Goal: Information Seeking & Learning: Find specific fact

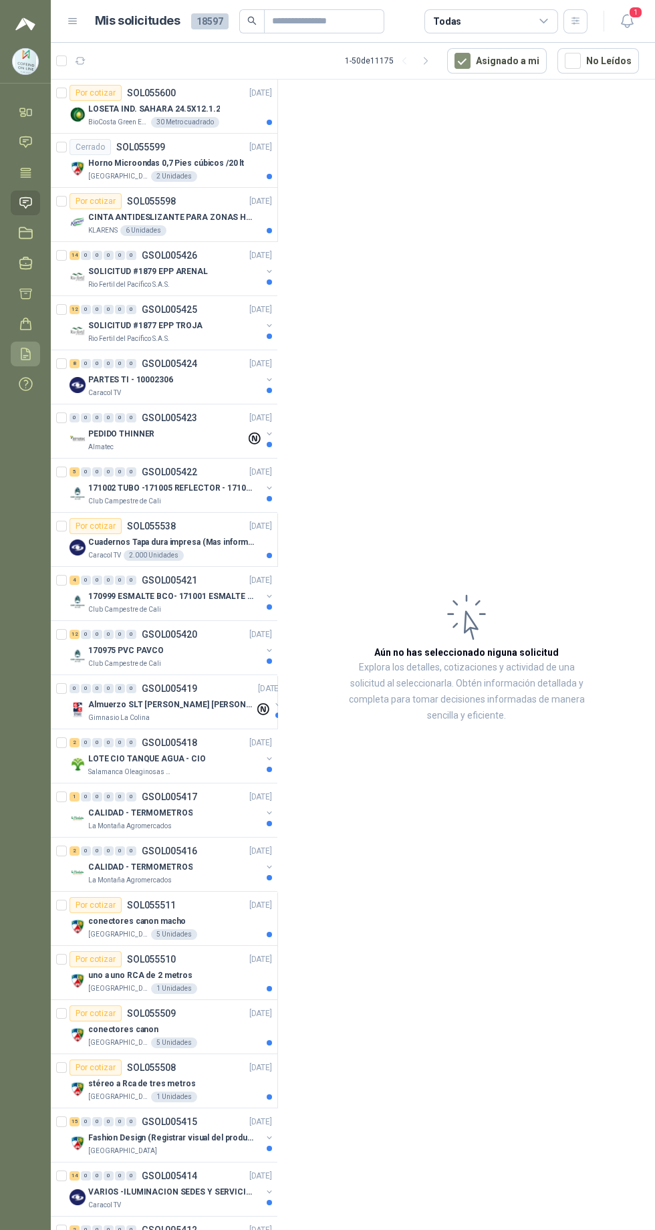
click at [25, 353] on icon at bounding box center [26, 354] width 14 height 14
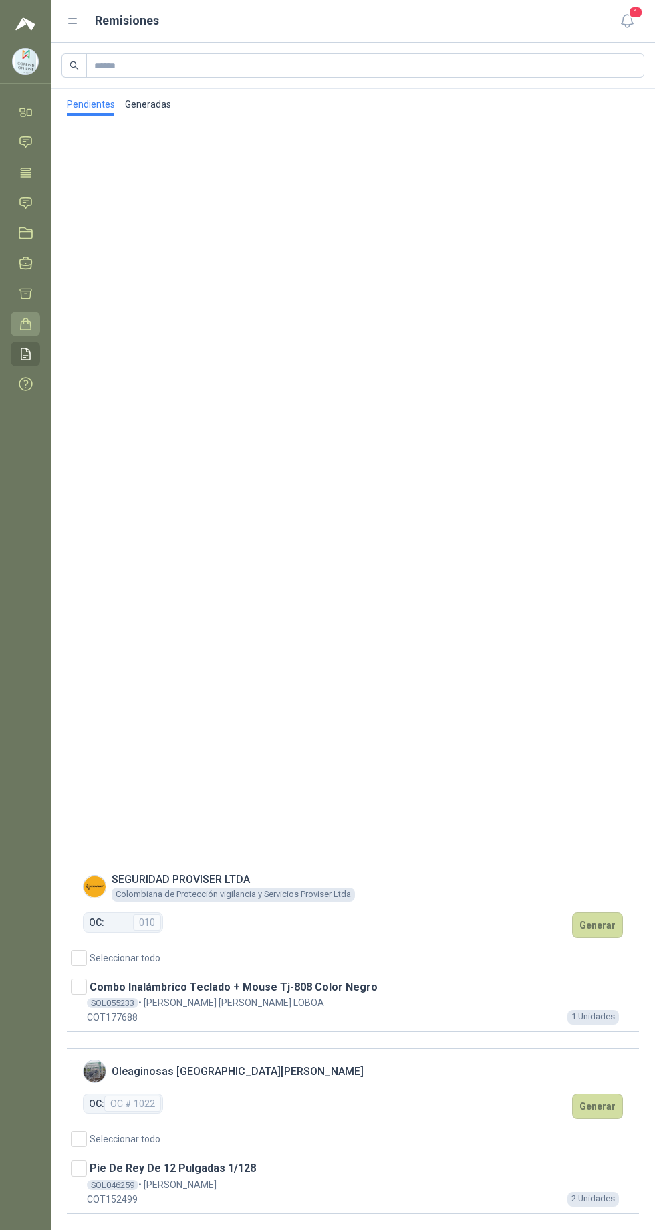
click at [25, 323] on icon at bounding box center [26, 324] width 14 height 14
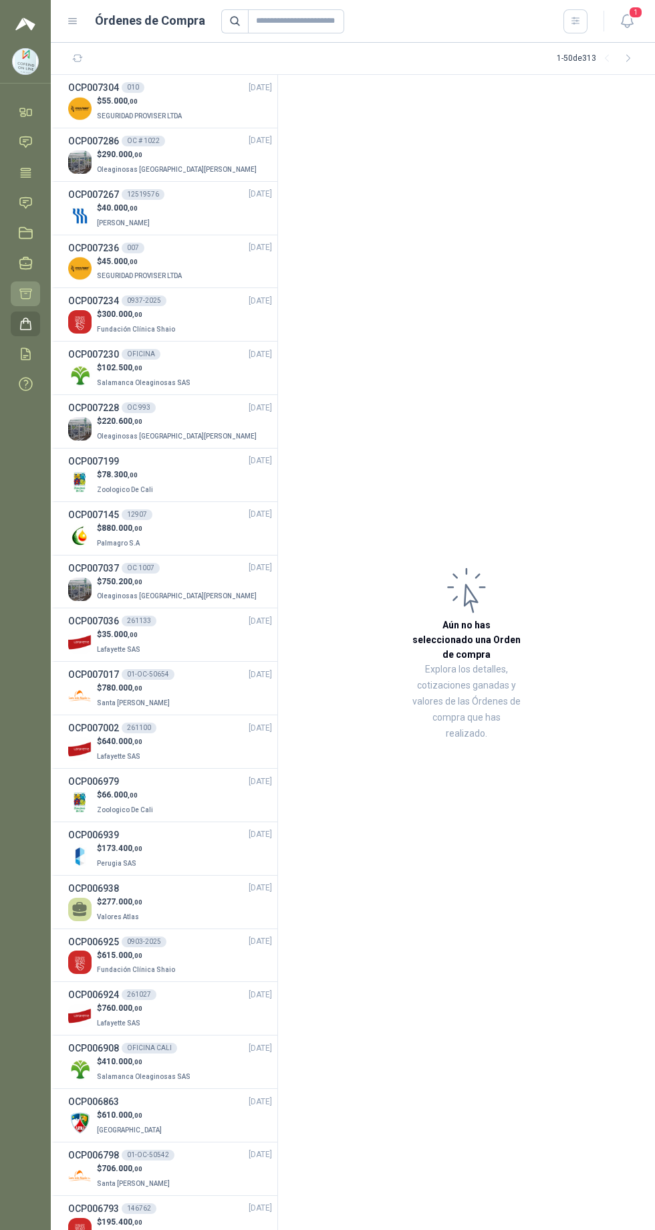
click at [30, 289] on icon at bounding box center [26, 294] width 14 height 14
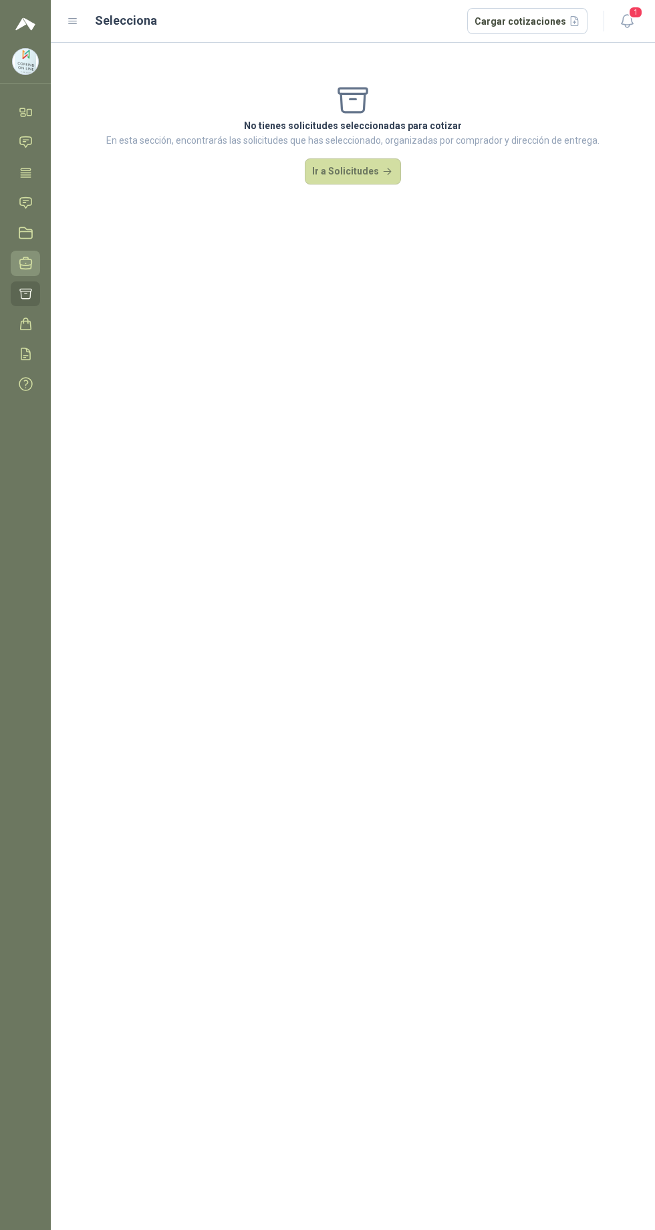
click at [28, 267] on icon at bounding box center [26, 263] width 14 height 14
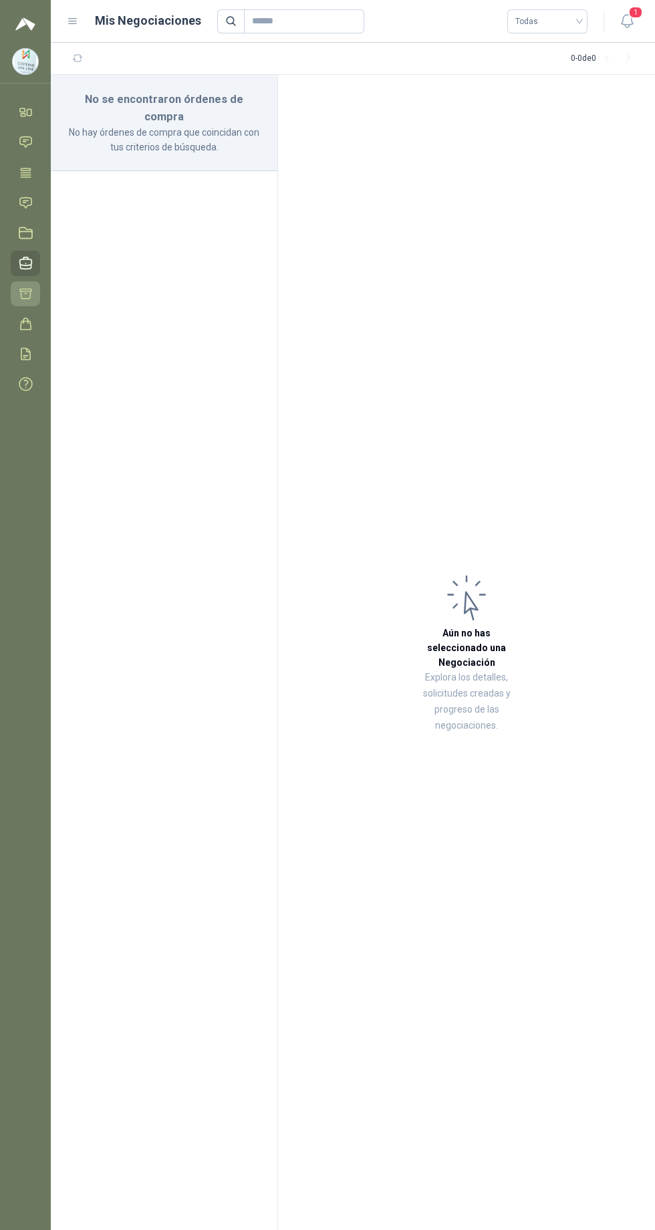
click at [25, 293] on icon at bounding box center [25, 294] width 11 height 10
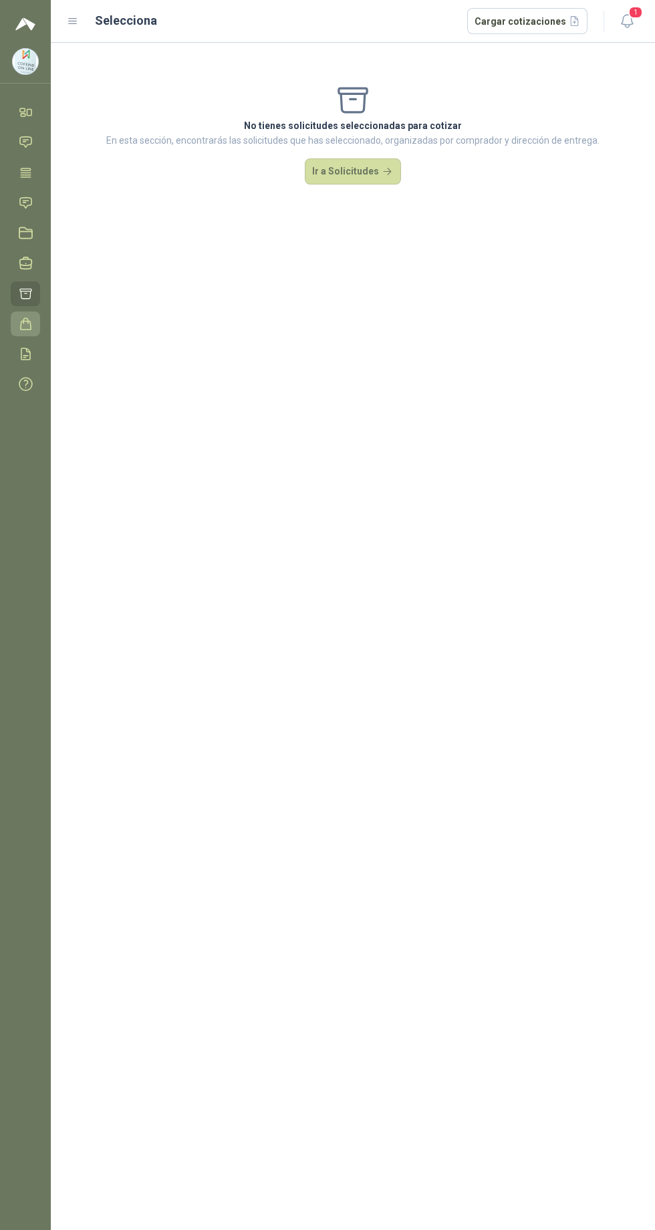
click at [25, 324] on icon at bounding box center [26, 324] width 14 height 14
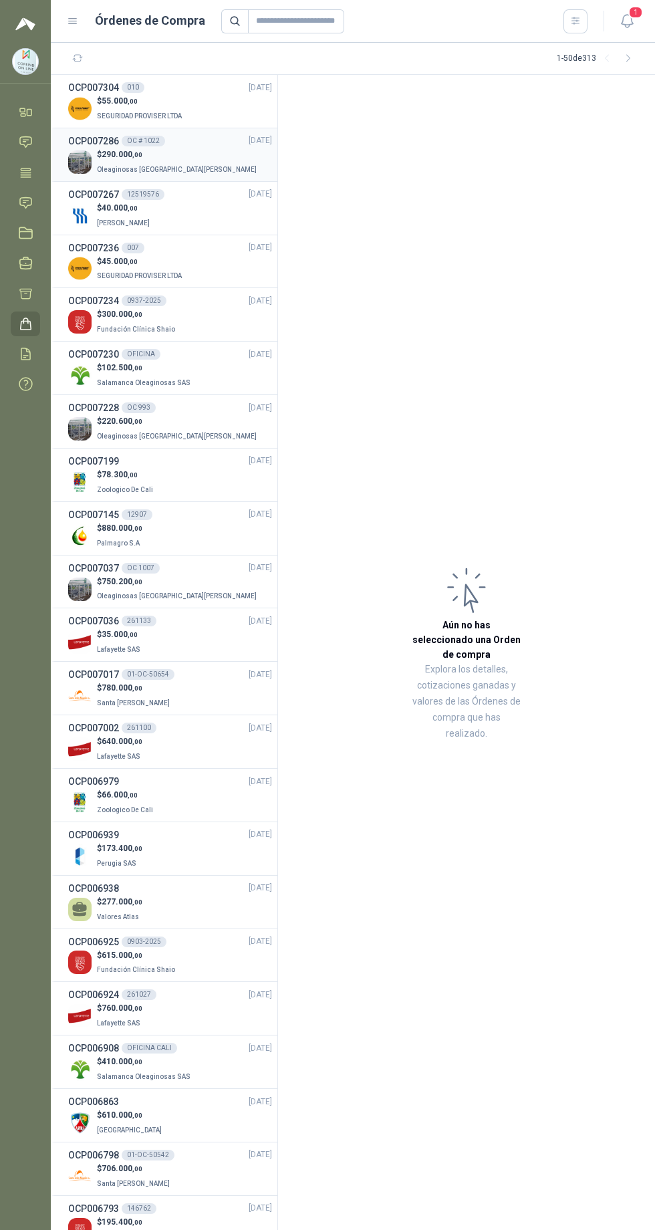
click at [116, 160] on p "$ 290.000 ,00" at bounding box center [178, 154] width 162 height 13
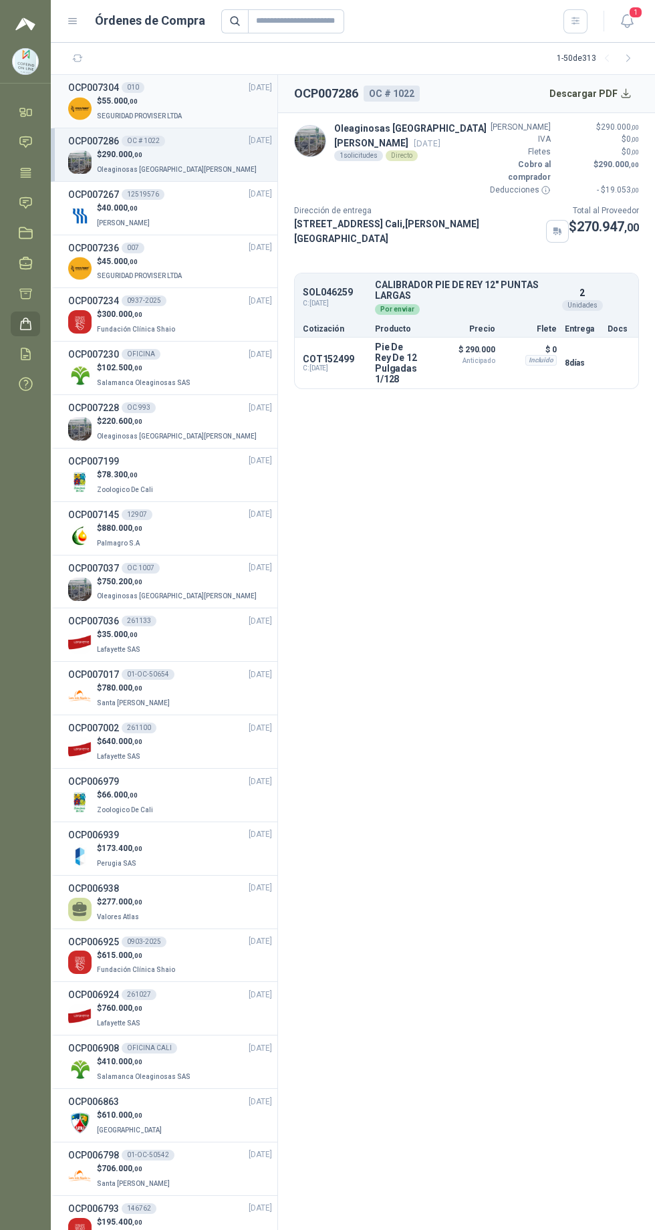
click at [146, 113] on span "SEGURIDAD PROVISER LTDA" at bounding box center [139, 115] width 85 height 7
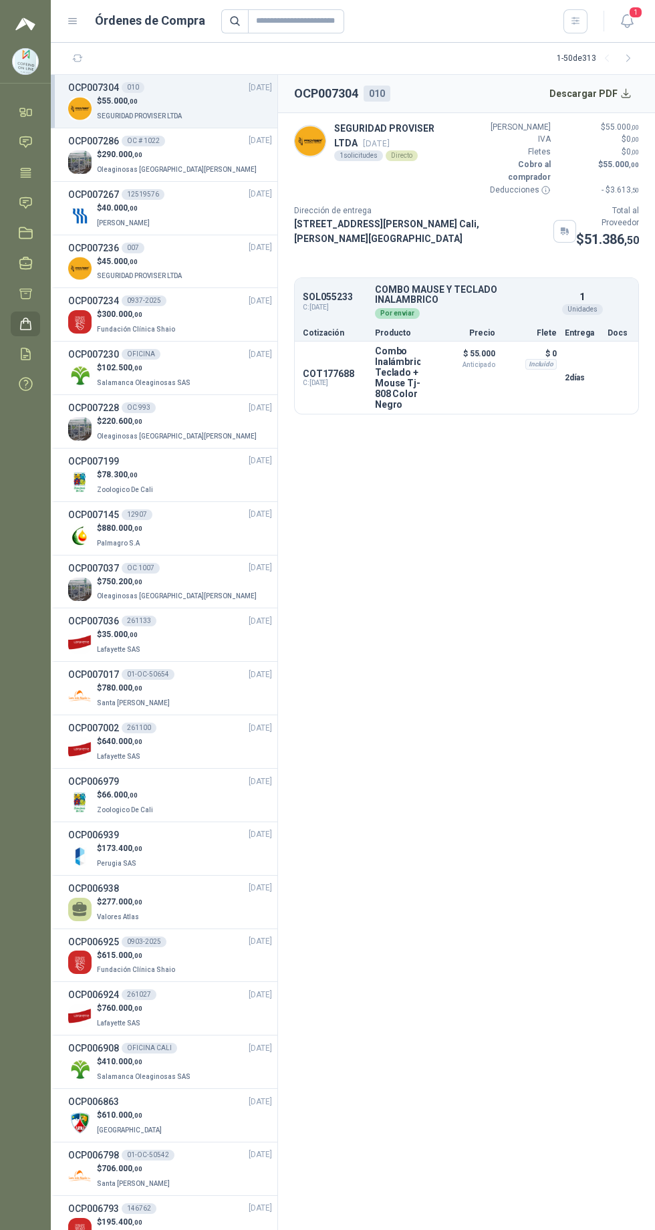
click at [140, 102] on p "$ 55.000 ,00" at bounding box center [141, 101] width 88 height 13
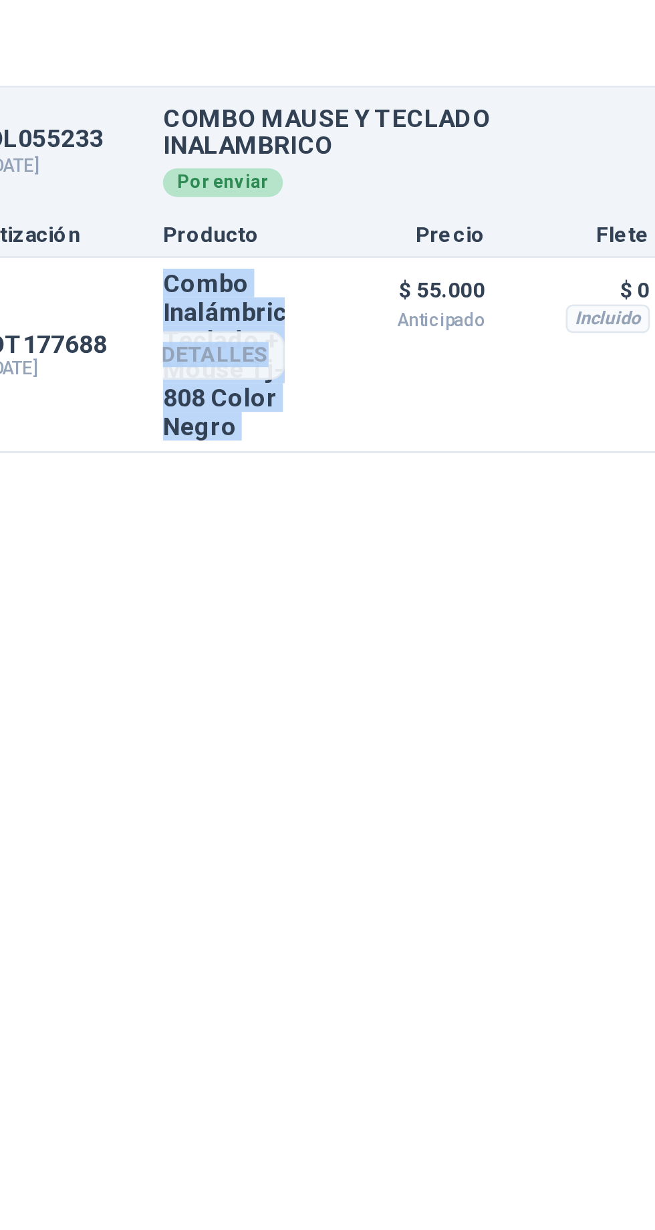
scroll to position [5, 0]
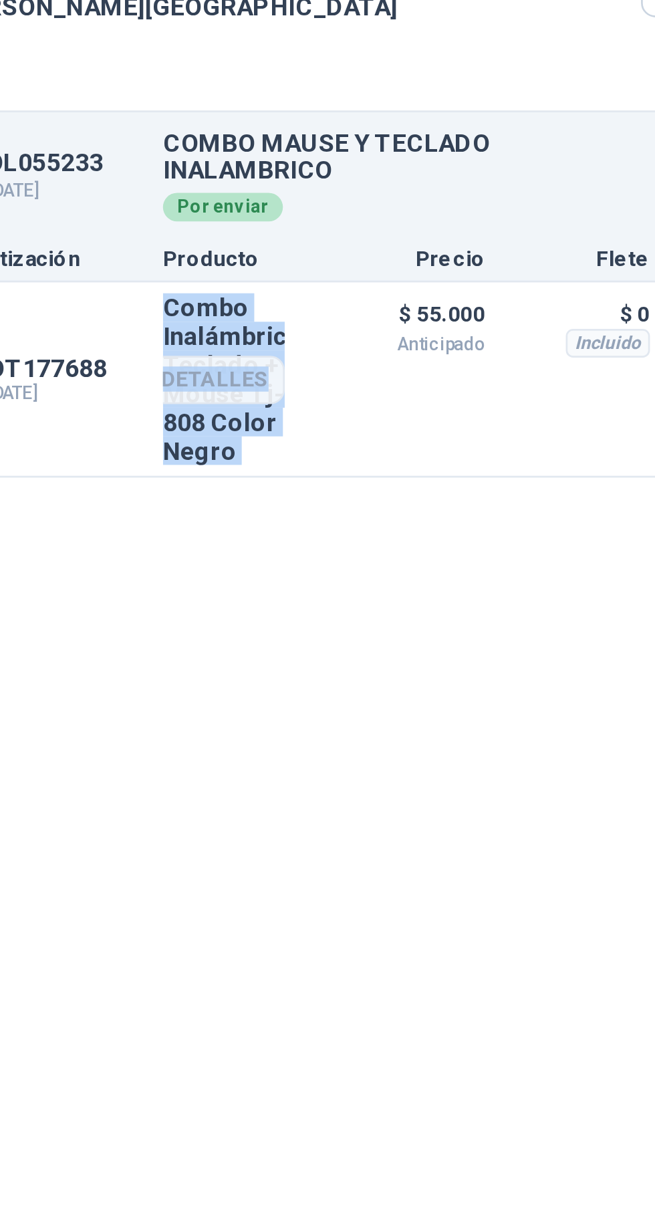
copy div "Combo Inalámbrico Teclado + Mouse Tj-808 Color Negro Detalles"
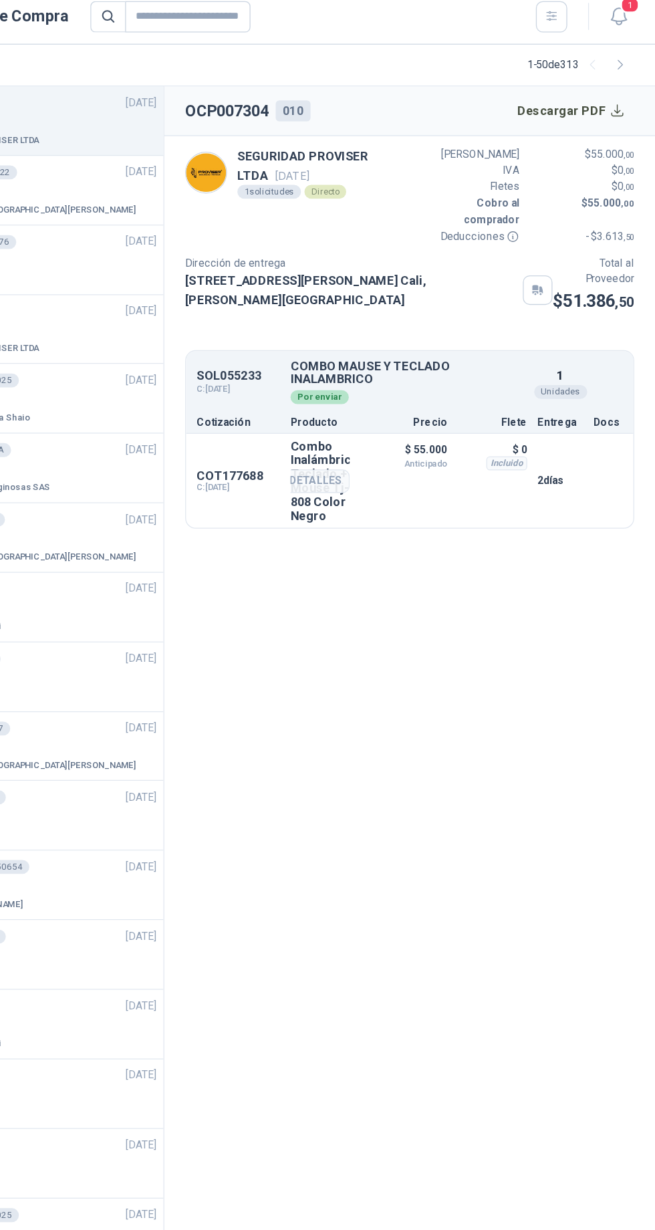
scroll to position [0, 0]
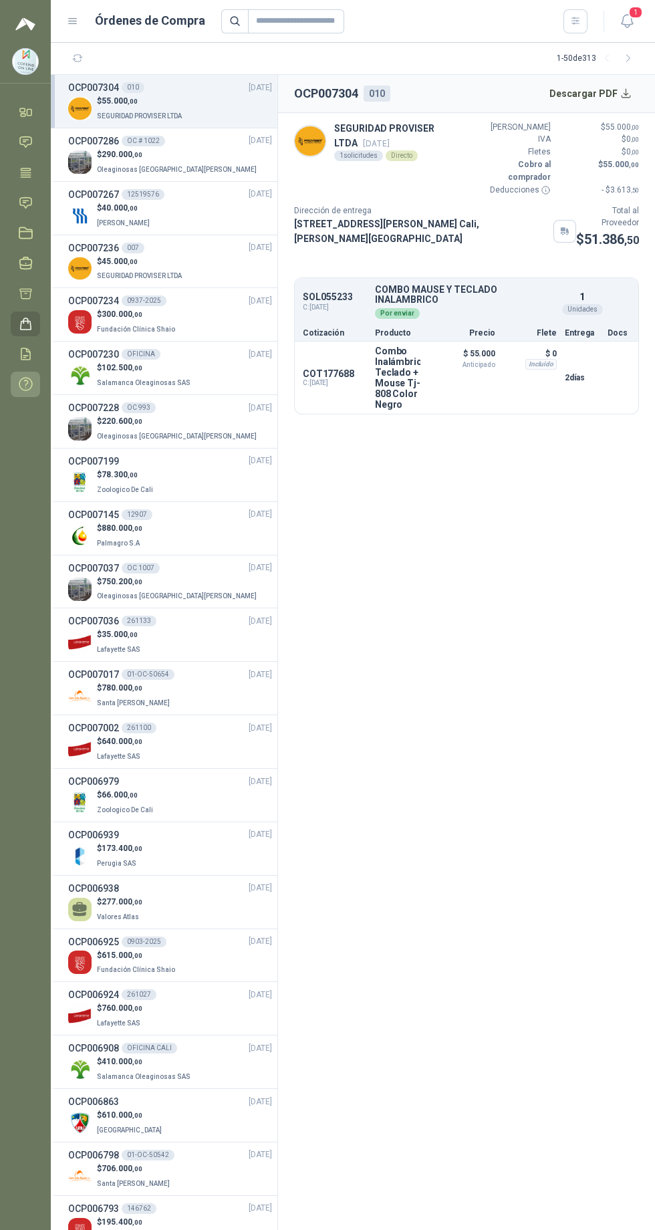
click at [25, 384] on icon at bounding box center [25, 384] width 13 height 13
click at [25, 353] on icon at bounding box center [26, 354] width 14 height 14
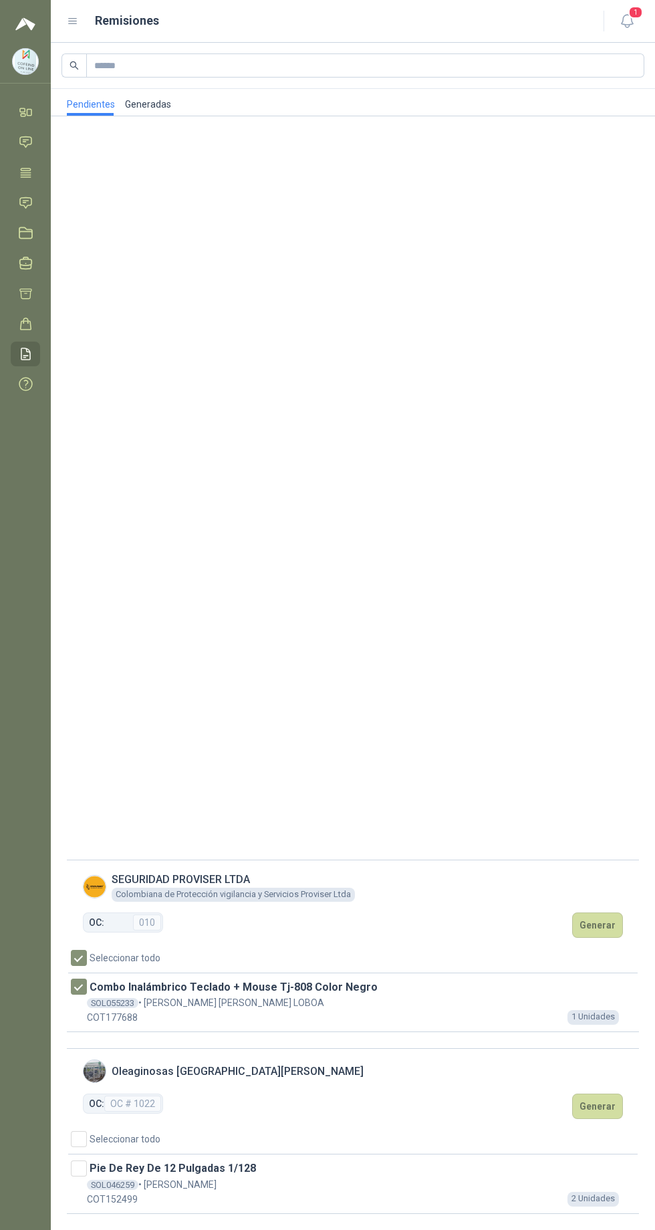
scroll to position [129, 0]
click at [608, 915] on button "Generar" at bounding box center [597, 924] width 51 height 25
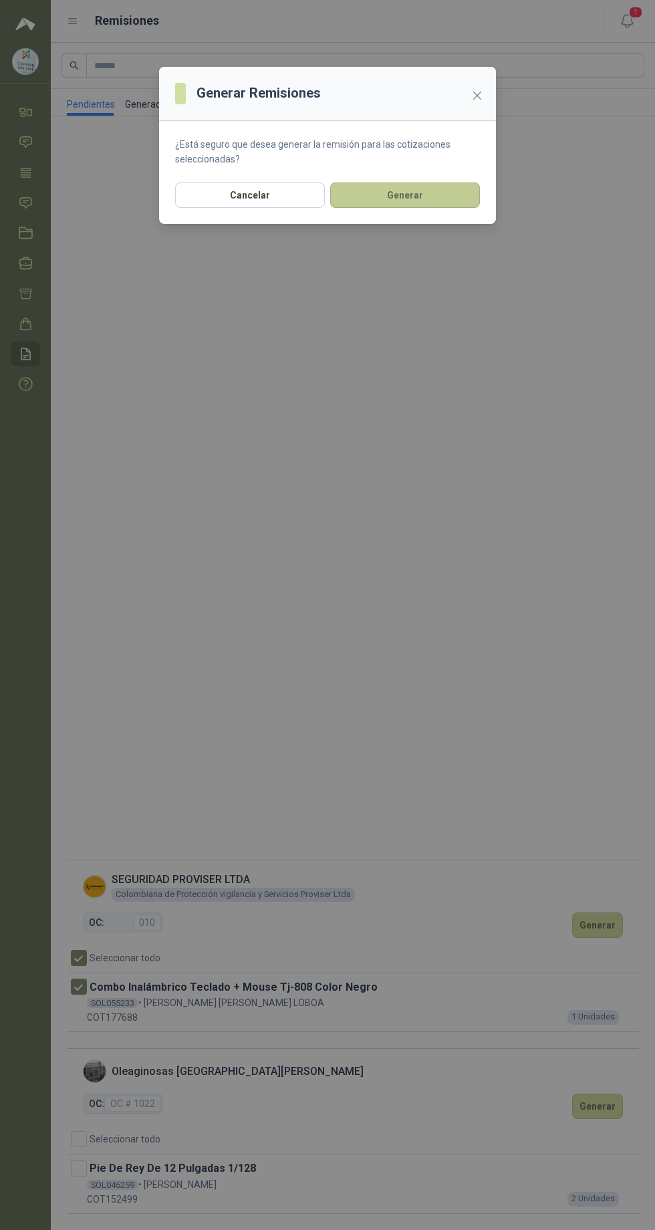
click at [370, 184] on button "Generar" at bounding box center [405, 194] width 150 height 25
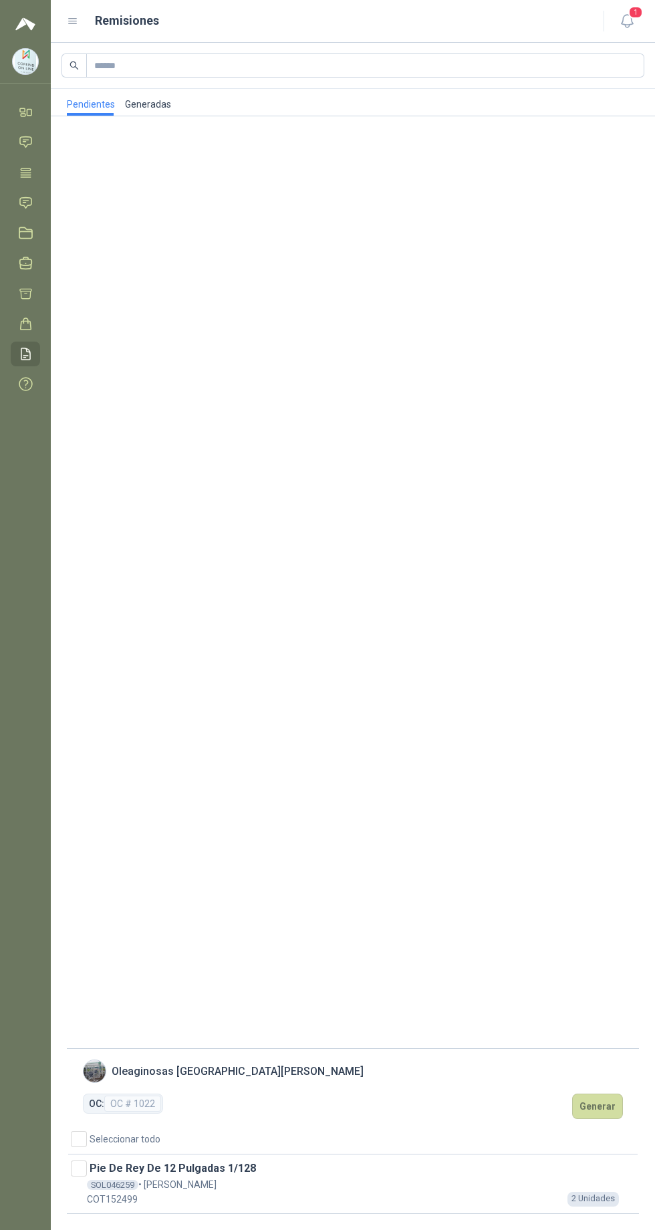
scroll to position [0, 0]
click at [146, 104] on link "Generadas" at bounding box center [147, 102] width 47 height 27
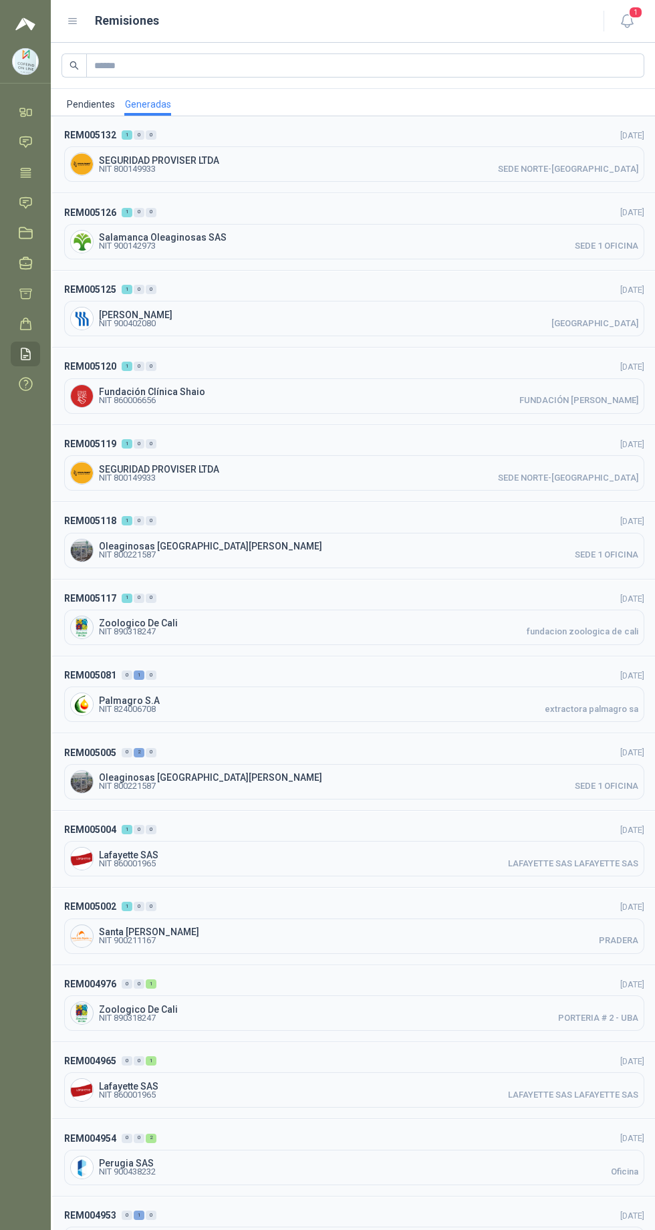
click at [168, 165] on span "NIT 800149933 SEDE NORTE-[GEOGRAPHIC_DATA]" at bounding box center [368, 169] width 539 height 8
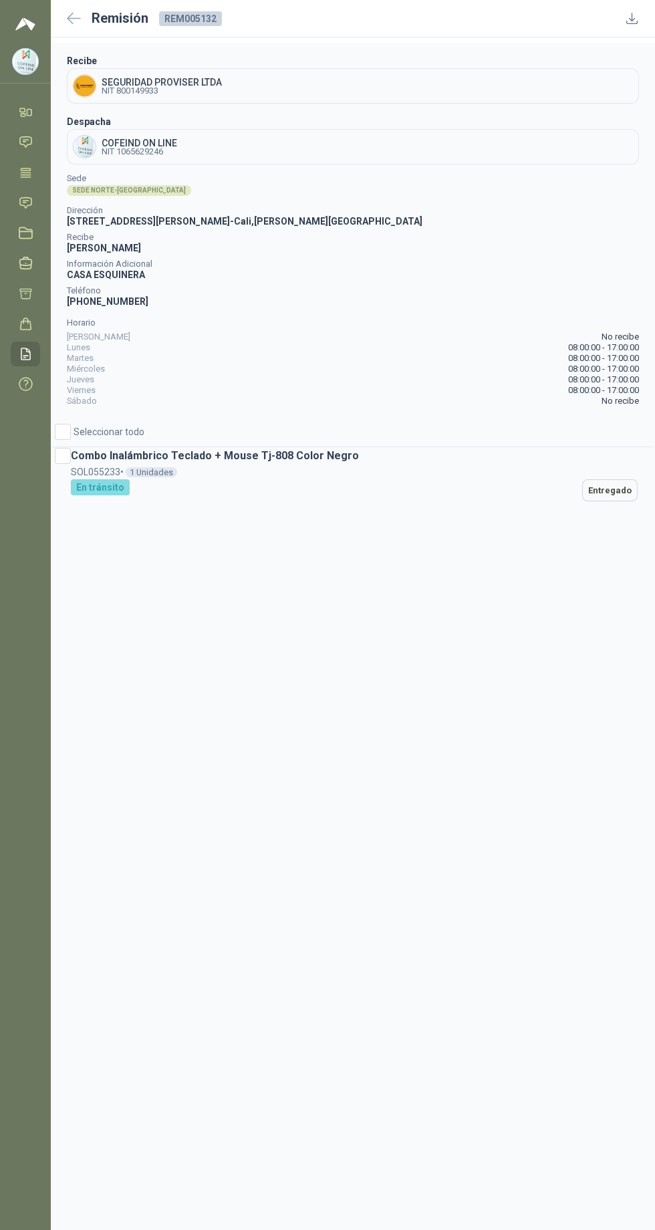
scroll to position [32, 0]
click at [240, 447] on div "Combo Inalámbrico Teclado + Mouse Tj-808 Color Negro" at bounding box center [352, 455] width 601 height 17
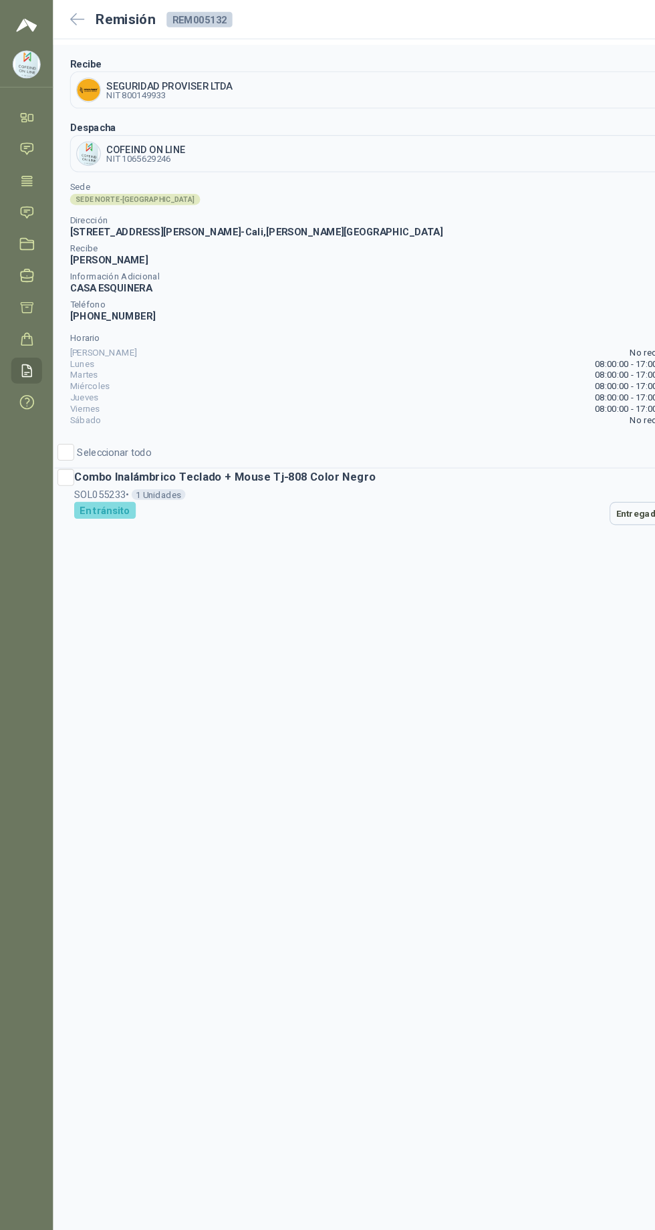
scroll to position [0, 0]
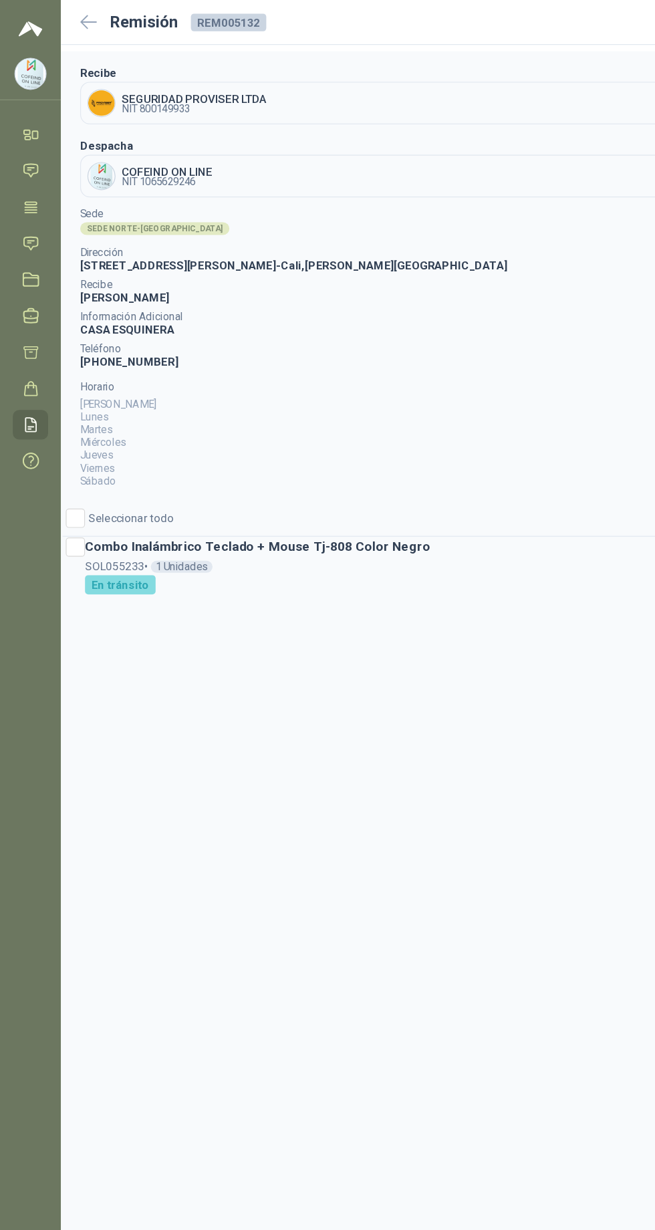
click at [201, 373] on div "Miércoles 08:00:00 - 17:00:00" at bounding box center [353, 369] width 572 height 11
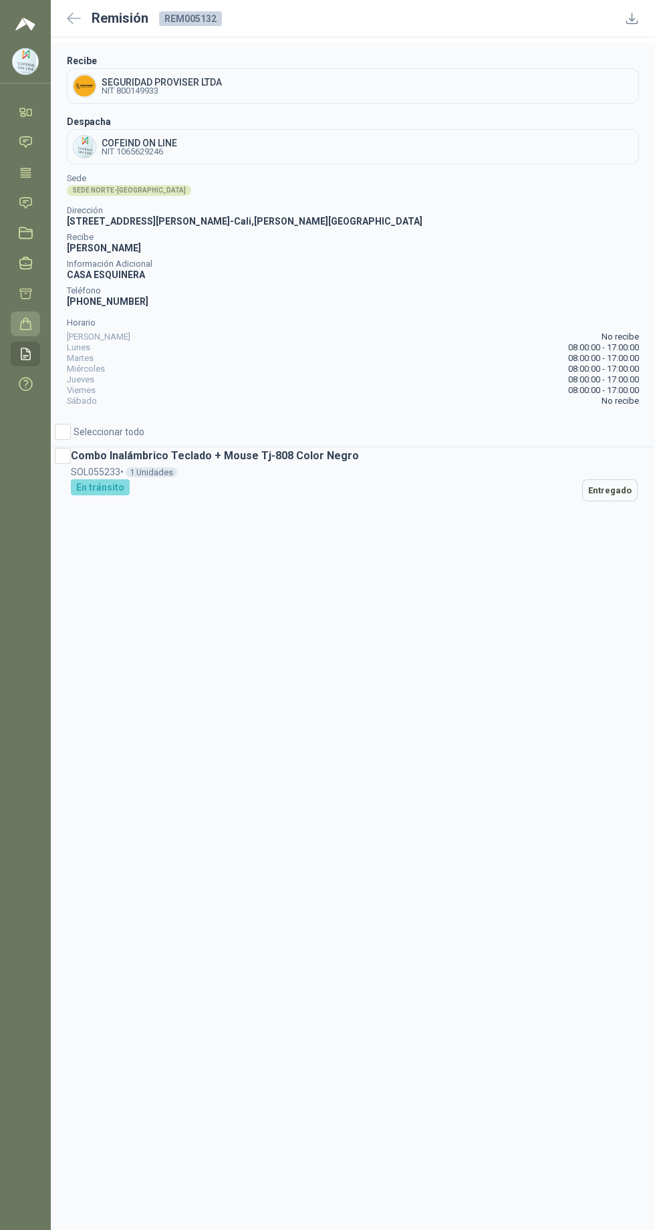
click at [25, 323] on icon at bounding box center [26, 324] width 14 height 14
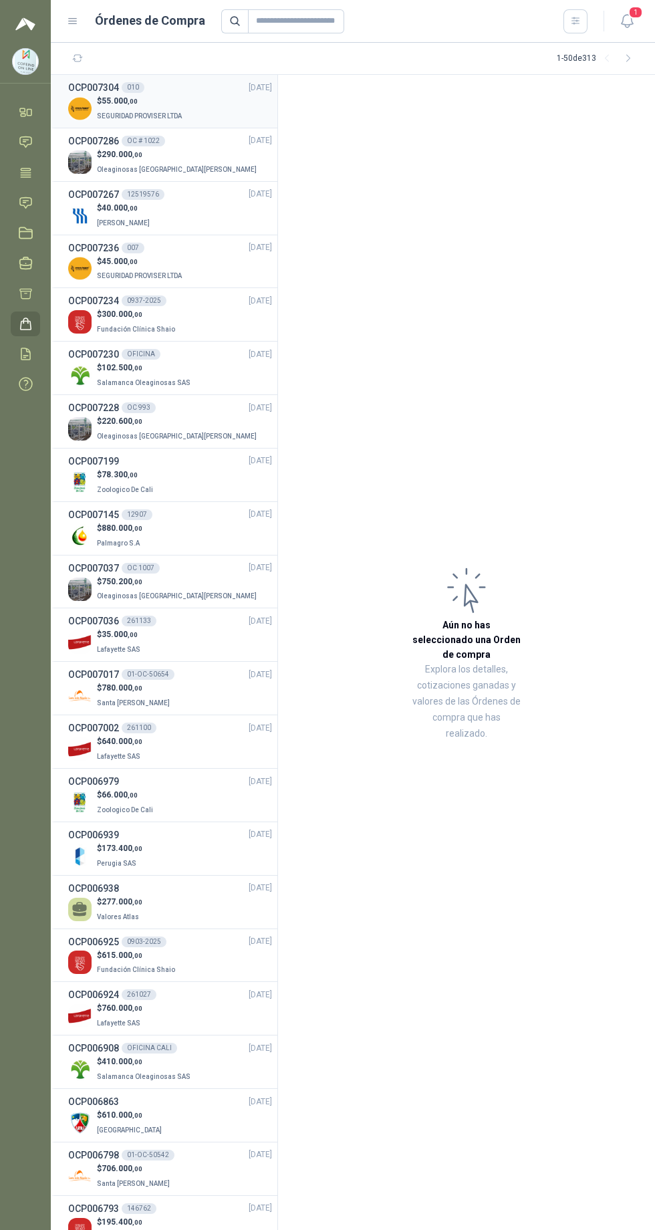
click at [138, 100] on p "$ 55.000 ,00" at bounding box center [141, 101] width 88 height 13
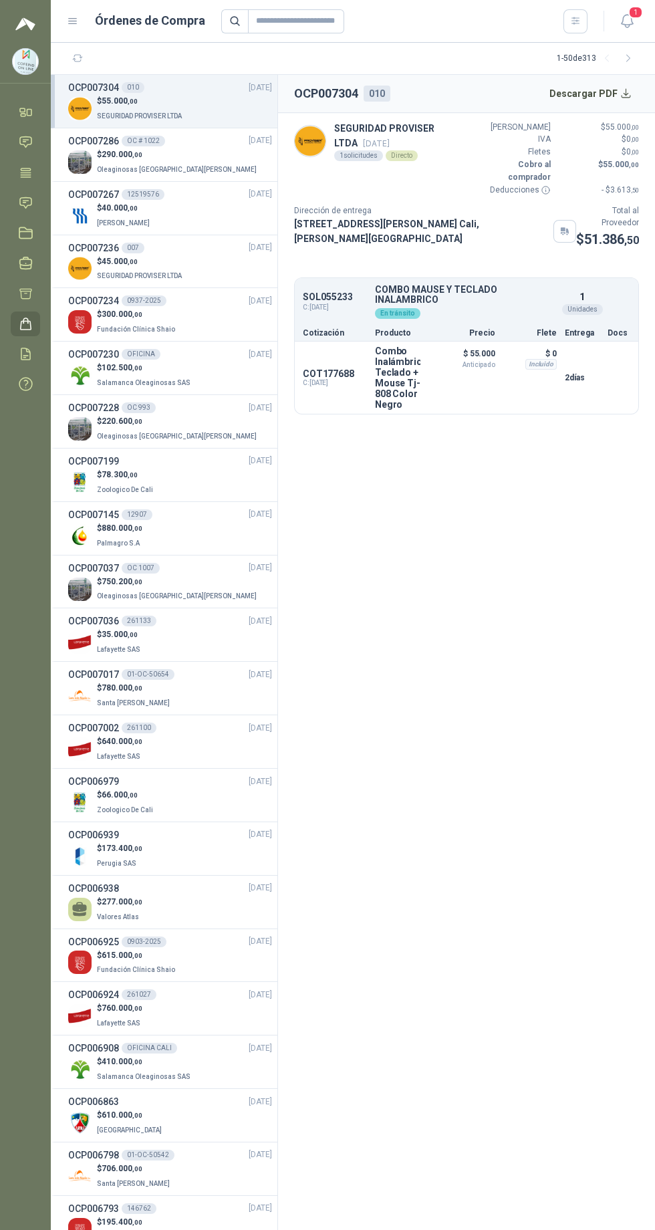
scroll to position [3, 0]
click at [103, 166] on span "Oleaginosas [GEOGRAPHIC_DATA][PERSON_NAME]" at bounding box center [177, 169] width 160 height 7
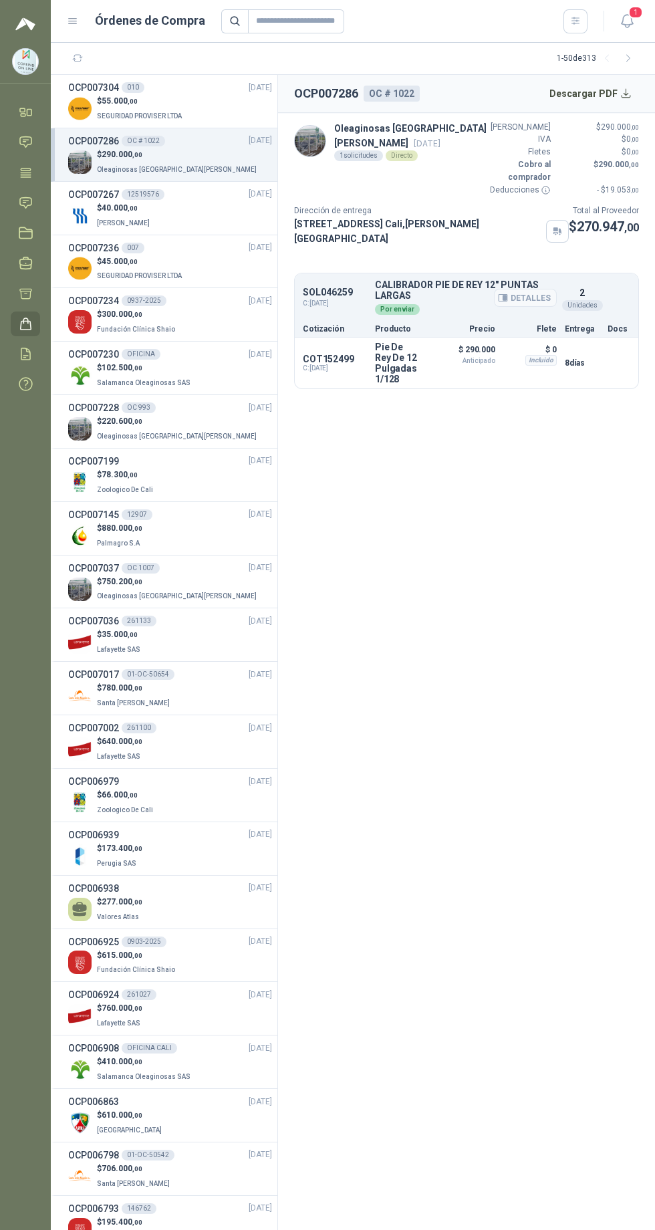
scroll to position [39, 0]
click at [396, 451] on section "OCP007286 OC # 1022 Descargar PDF Oleaginosas [GEOGRAPHIC_DATA][PERSON_NAME] [D…" at bounding box center [466, 652] width 377 height 1155
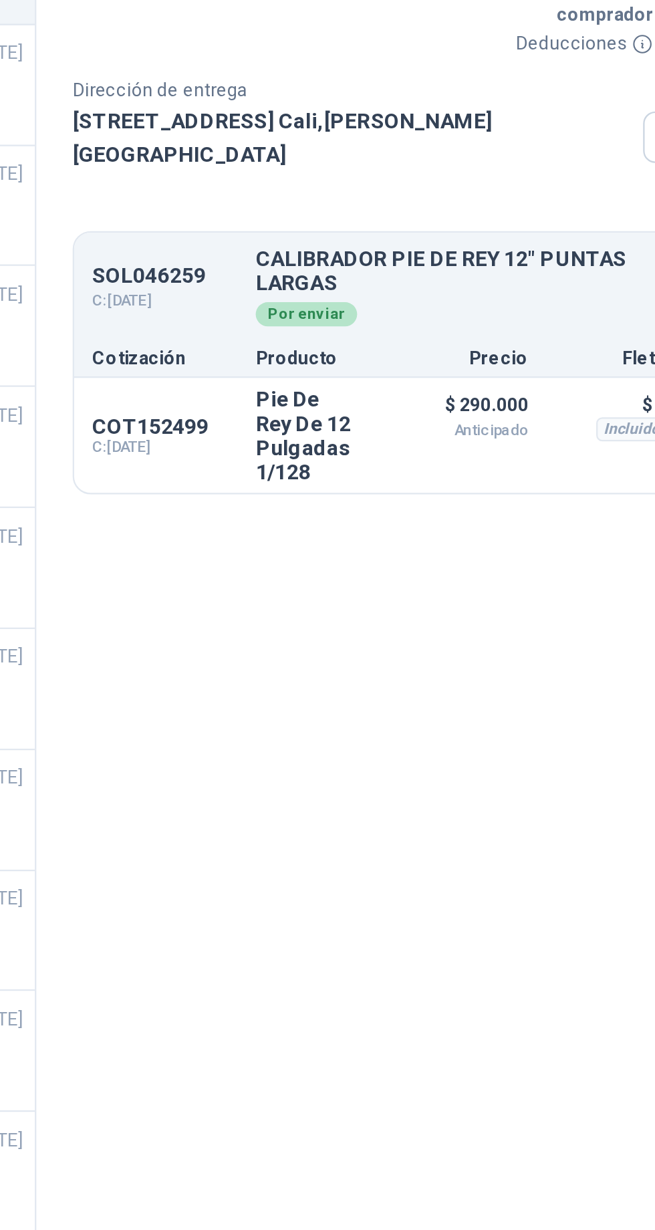
scroll to position [35, 0]
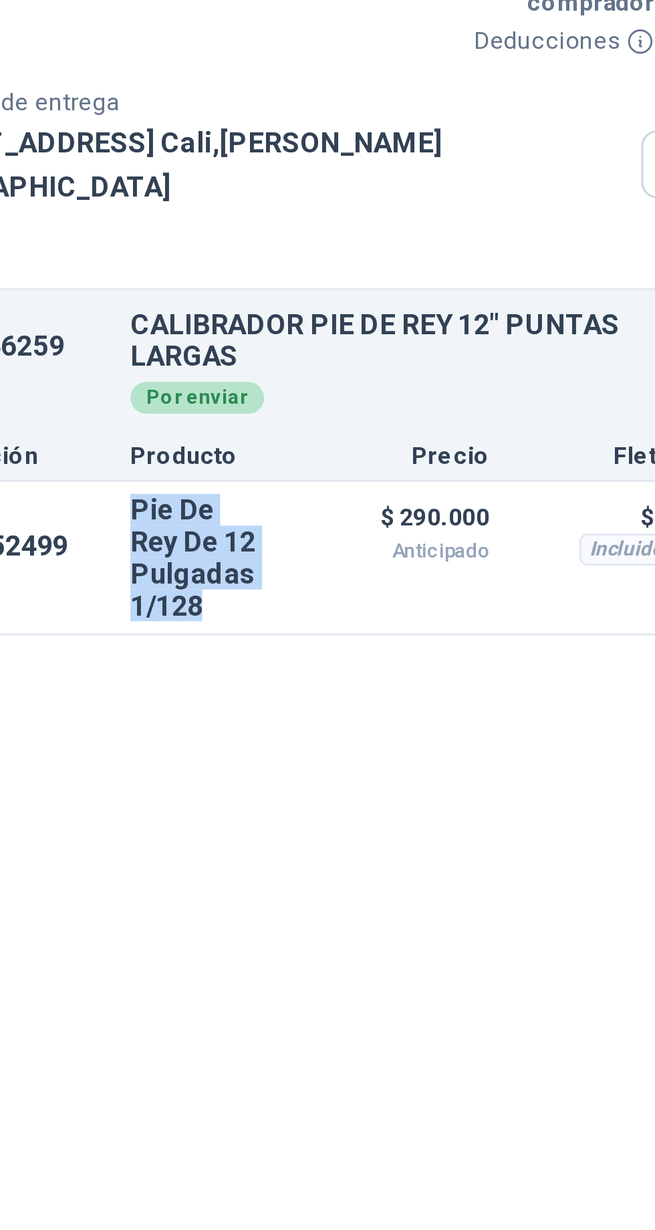
click at [413, 401] on section "OCP007286 OC # 1022 Descargar PDF Oleaginosas [GEOGRAPHIC_DATA][PERSON_NAME] [D…" at bounding box center [466, 652] width 377 height 1155
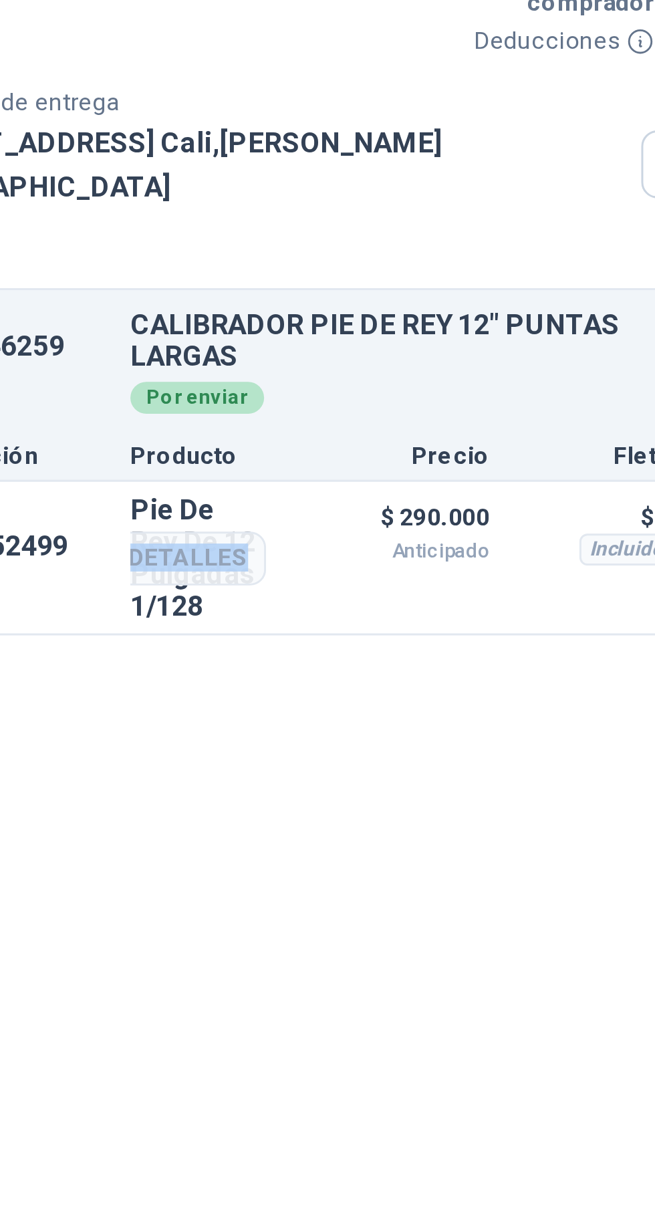
click at [372, 337] on div "COT152499 C: [DATE] Pie De Rey De 12 Pulgadas 1/128 Detalles $ 290.000 Anticipa…" at bounding box center [466, 362] width 343 height 51
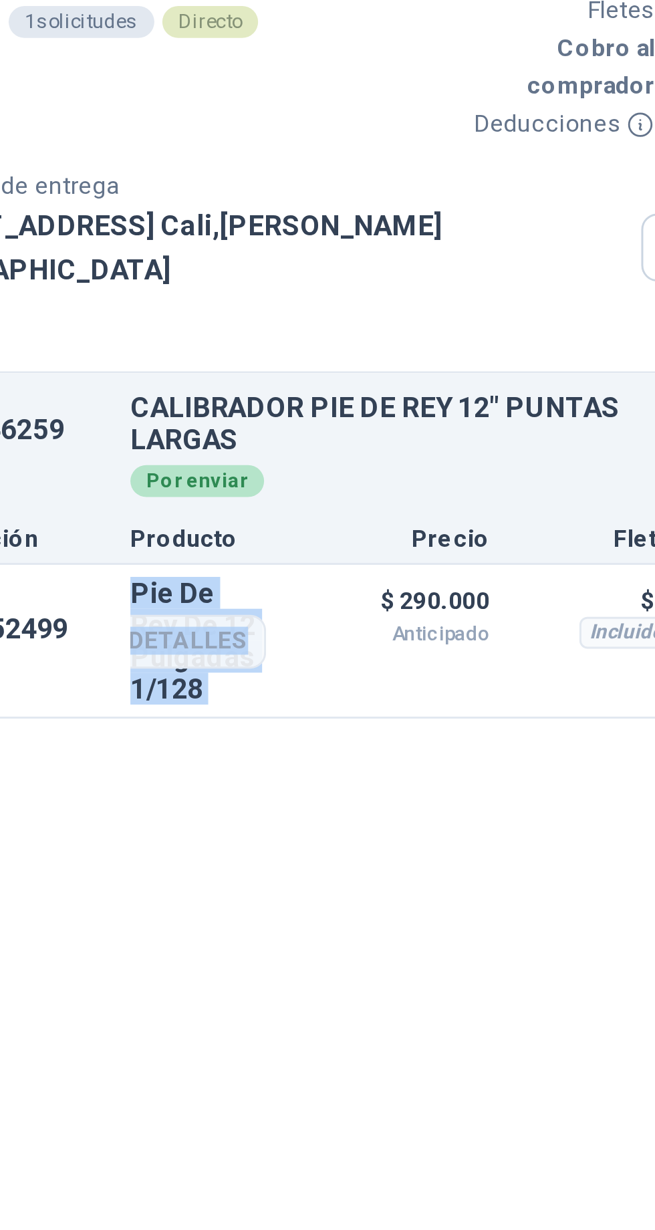
copy div "C: [DATE] Pie De Rey De 12 Pulgadas 1/128 Detalles"
